Goal: Check status: Check status

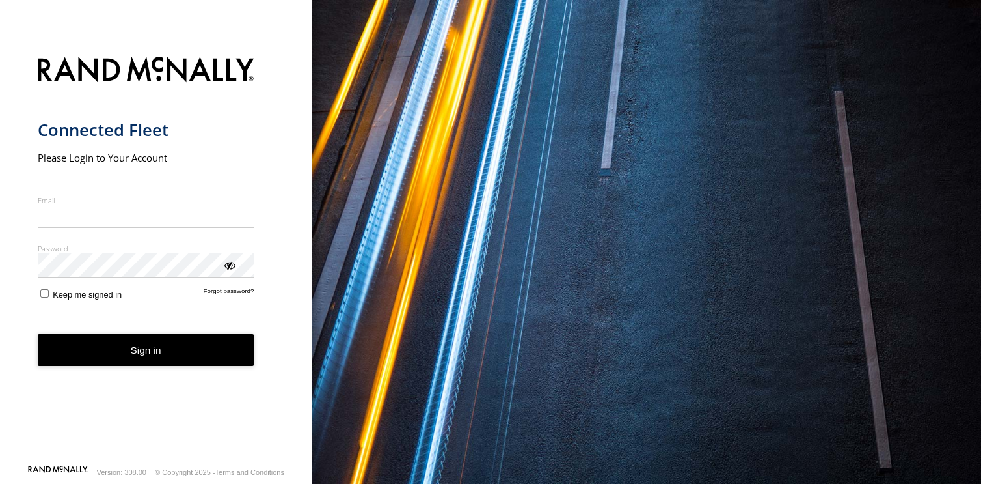
type input "**********"
click at [151, 361] on button "Sign in" at bounding box center [146, 350] width 217 height 32
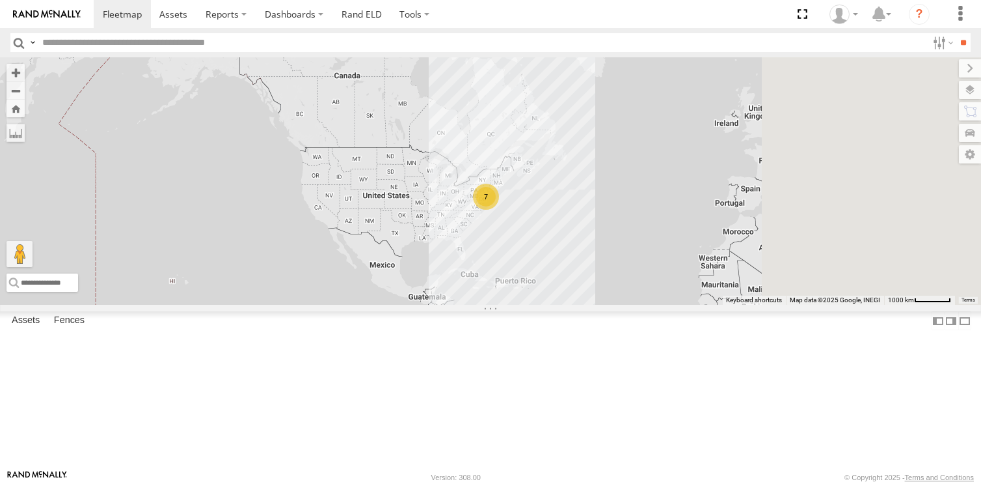
drag, startPoint x: 523, startPoint y: 316, endPoint x: 472, endPoint y: 329, distance: 52.9
click at [432, 305] on div "7" at bounding box center [490, 180] width 981 height 247
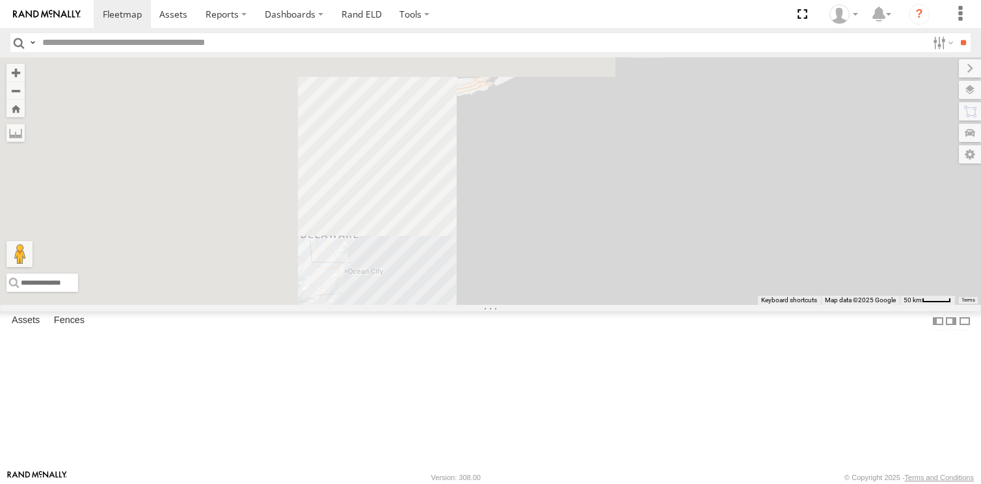
drag, startPoint x: 609, startPoint y: 358, endPoint x: 744, endPoint y: 400, distance: 141.8
click at [747, 305] on div at bounding box center [490, 180] width 981 height 247
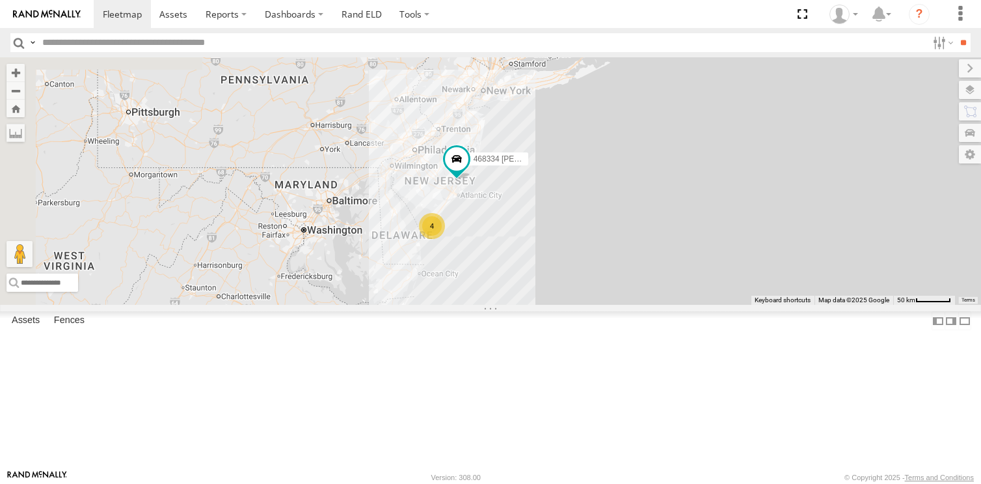
drag, startPoint x: 586, startPoint y: 320, endPoint x: 631, endPoint y: 304, distance: 47.1
click at [631, 304] on div "468334 [PERSON_NAME] 4 468332 [PERSON_NAME] JTSP Hino" at bounding box center [490, 180] width 981 height 247
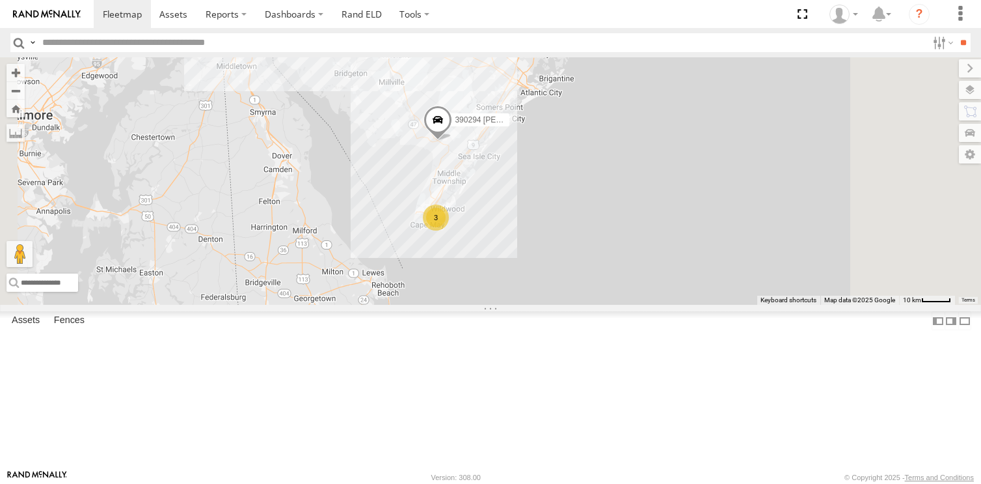
drag, startPoint x: 599, startPoint y: 232, endPoint x: 609, endPoint y: 355, distance: 123.4
click at [609, 305] on div "468334 [PERSON_NAME] 468332 [PERSON_NAME] JTSP Hino 3 390294 [PERSON_NAME]" at bounding box center [490, 180] width 981 height 247
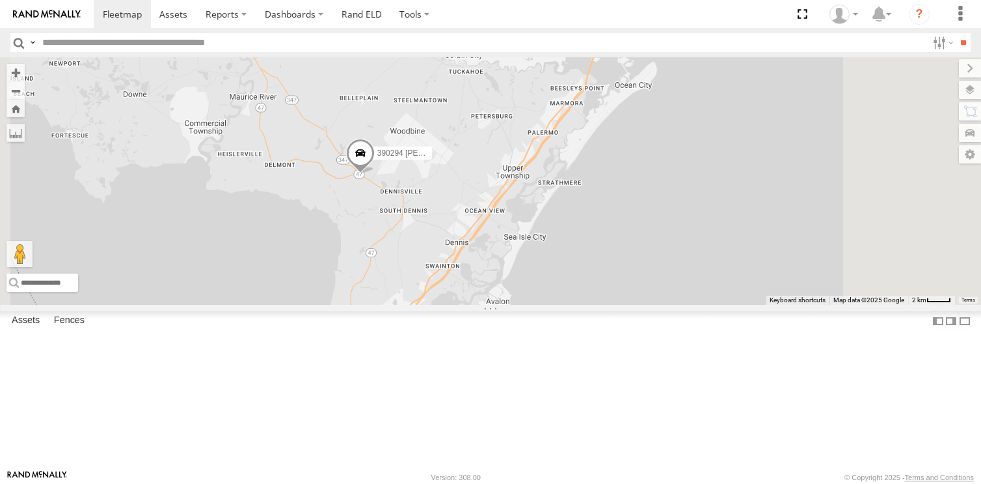
drag, startPoint x: 523, startPoint y: 361, endPoint x: 521, endPoint y: 211, distance: 150.3
click at [521, 211] on div "468334 [PERSON_NAME] 468332 [PERSON_NAME] JTSP Hino 390294 [PERSON_NAME]" at bounding box center [490, 180] width 981 height 247
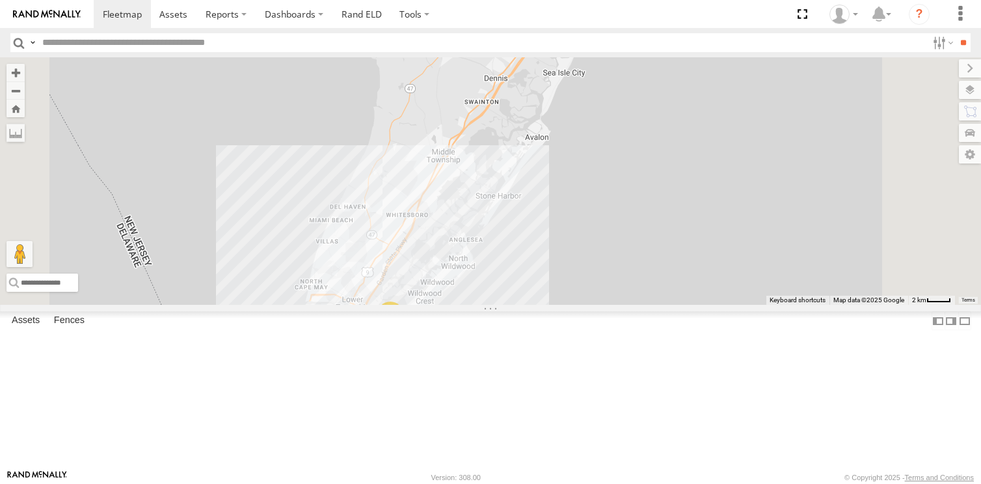
drag, startPoint x: 433, startPoint y: 309, endPoint x: 482, endPoint y: 334, distance: 54.1
click at [482, 305] on div "468334 [PERSON_NAME] 468332 [PERSON_NAME] JTSP Hino 390294 [PERSON_NAME] 3" at bounding box center [490, 180] width 981 height 247
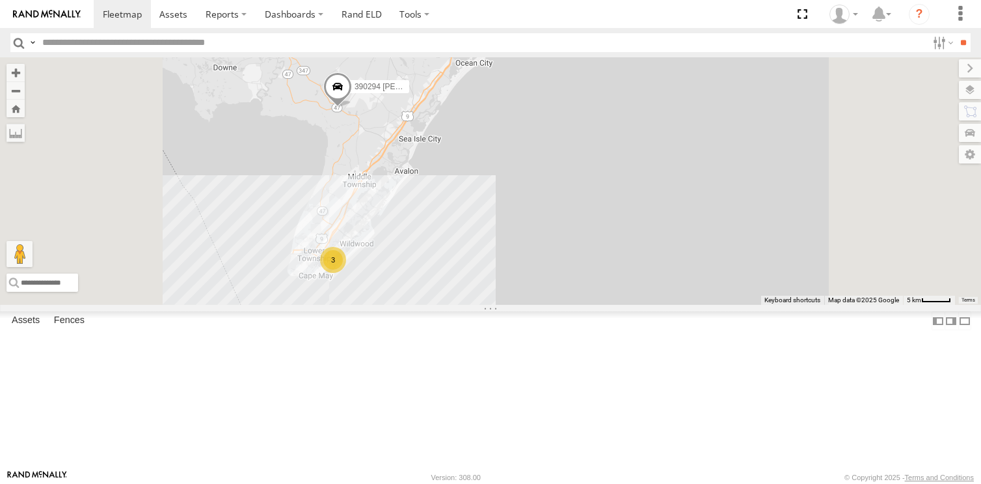
drag, startPoint x: 430, startPoint y: 284, endPoint x: 485, endPoint y: 295, distance: 55.8
click at [485, 295] on div "468334 [PERSON_NAME] 468332 [PERSON_NAME] JTSP Hino 390294 [PERSON_NAME] 3" at bounding box center [490, 180] width 981 height 247
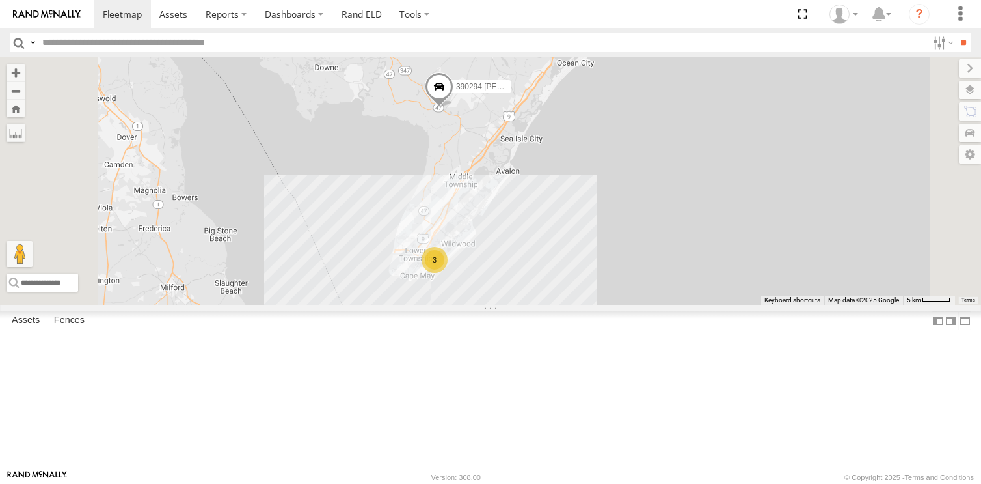
drag, startPoint x: 464, startPoint y: 268, endPoint x: 489, endPoint y: 260, distance: 26.6
click at [489, 260] on div "468334 [PERSON_NAME] 468332 [PERSON_NAME] JTSP Hino 390294 [PERSON_NAME] 3" at bounding box center [490, 180] width 981 height 247
click at [521, 305] on div "468334 [PERSON_NAME] 468332 [PERSON_NAME] JTSP Hino 390294 [PERSON_NAME] 3" at bounding box center [490, 180] width 981 height 247
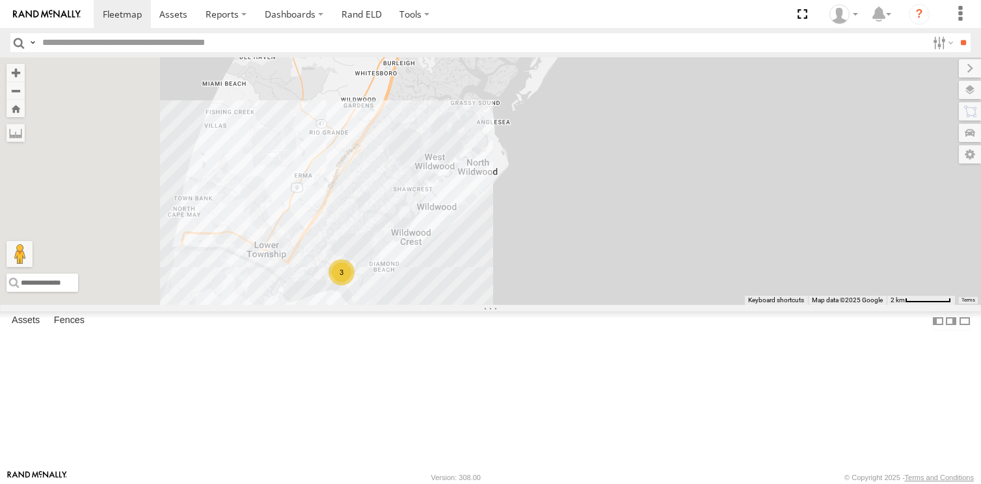
drag, startPoint x: 509, startPoint y: 288, endPoint x: 595, endPoint y: 254, distance: 92.6
click at [595, 254] on div "468334 [PERSON_NAME] 468332 [PERSON_NAME] JTSP Hino 390294 [PERSON_NAME] 3" at bounding box center [490, 180] width 981 height 247
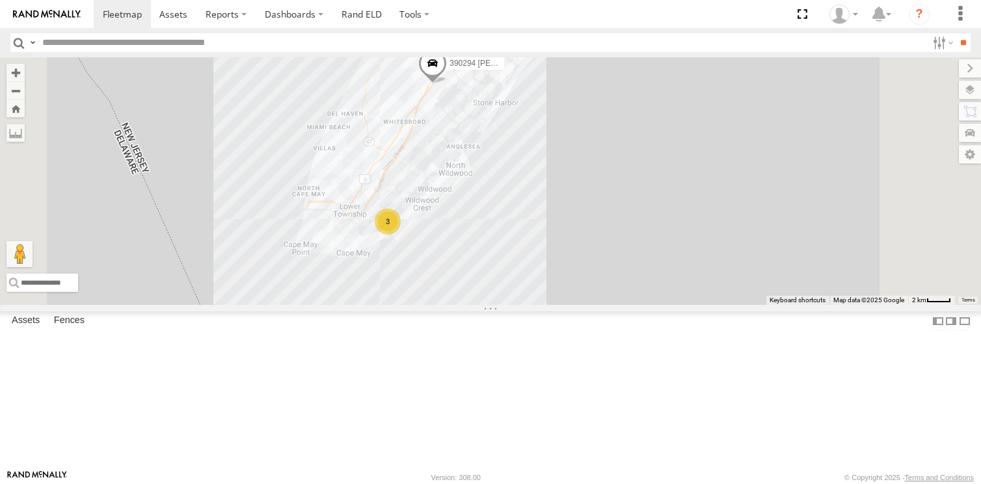
click at [447, 84] on span at bounding box center [432, 66] width 29 height 35
click at [747, 168] on div "468334 [PERSON_NAME] 468332 [PERSON_NAME] JTSP Hino 390294 [PERSON_NAME] 3 3902…" at bounding box center [490, 180] width 981 height 247
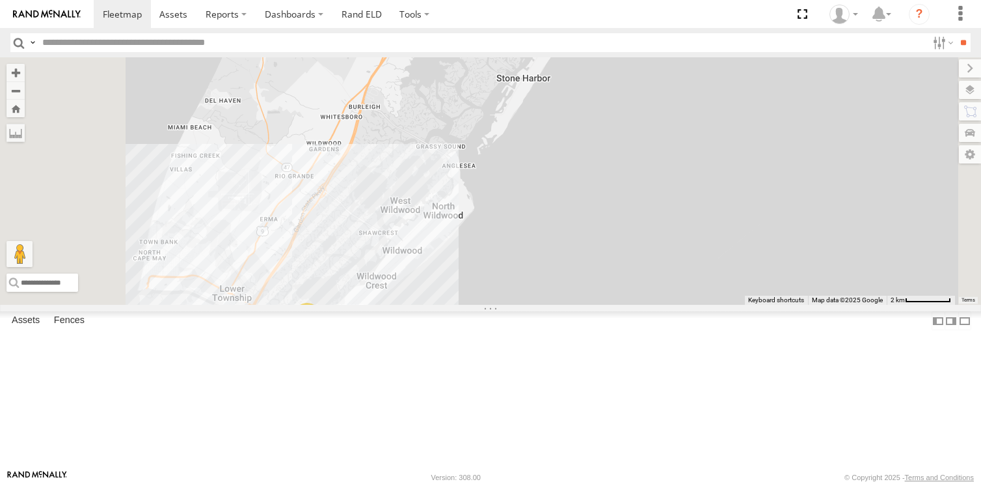
drag, startPoint x: 689, startPoint y: 262, endPoint x: 695, endPoint y: 263, distance: 6.5
click at [695, 263] on div "468334 [PERSON_NAME] 468332 [PERSON_NAME] JTSP Hino 390294 [PERSON_NAME] 3" at bounding box center [490, 180] width 981 height 247
